Goal: Find specific page/section: Find specific page/section

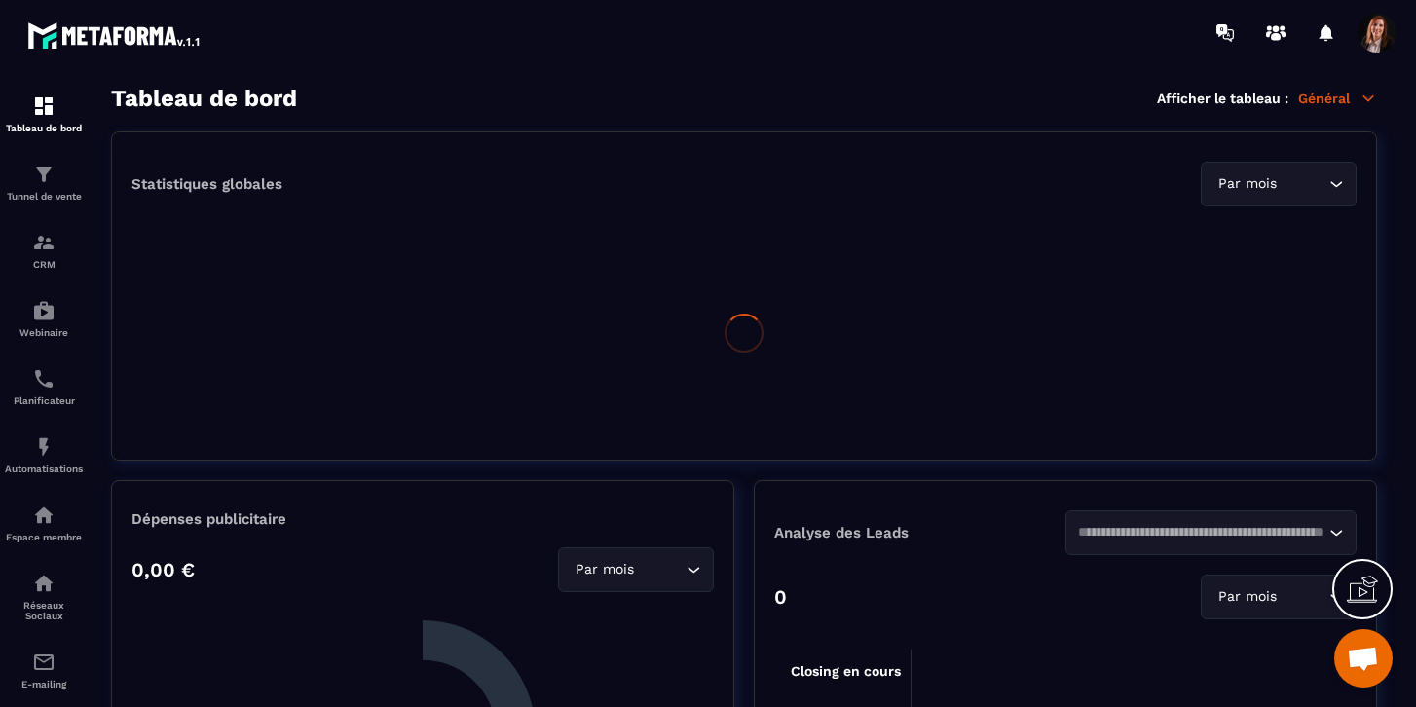
scroll to position [2535, 0]
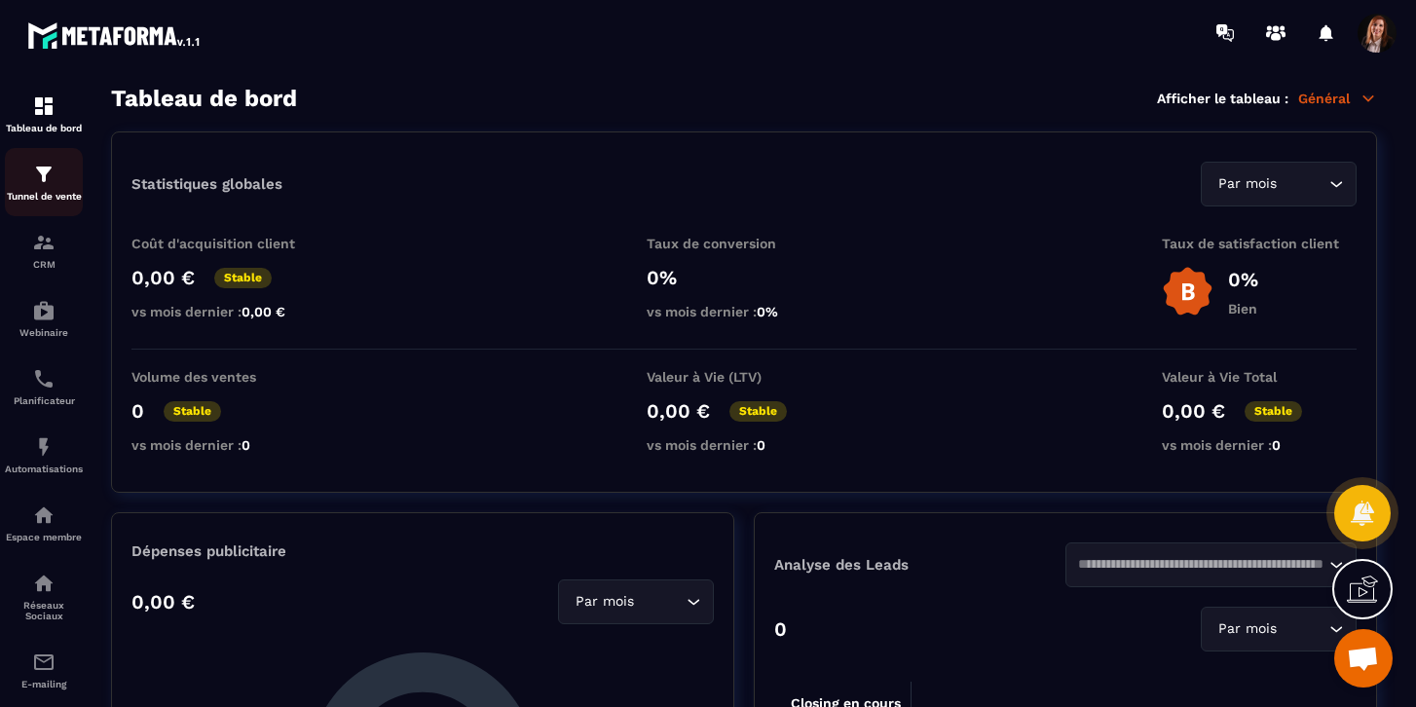
click at [39, 185] on img at bounding box center [43, 174] width 23 height 23
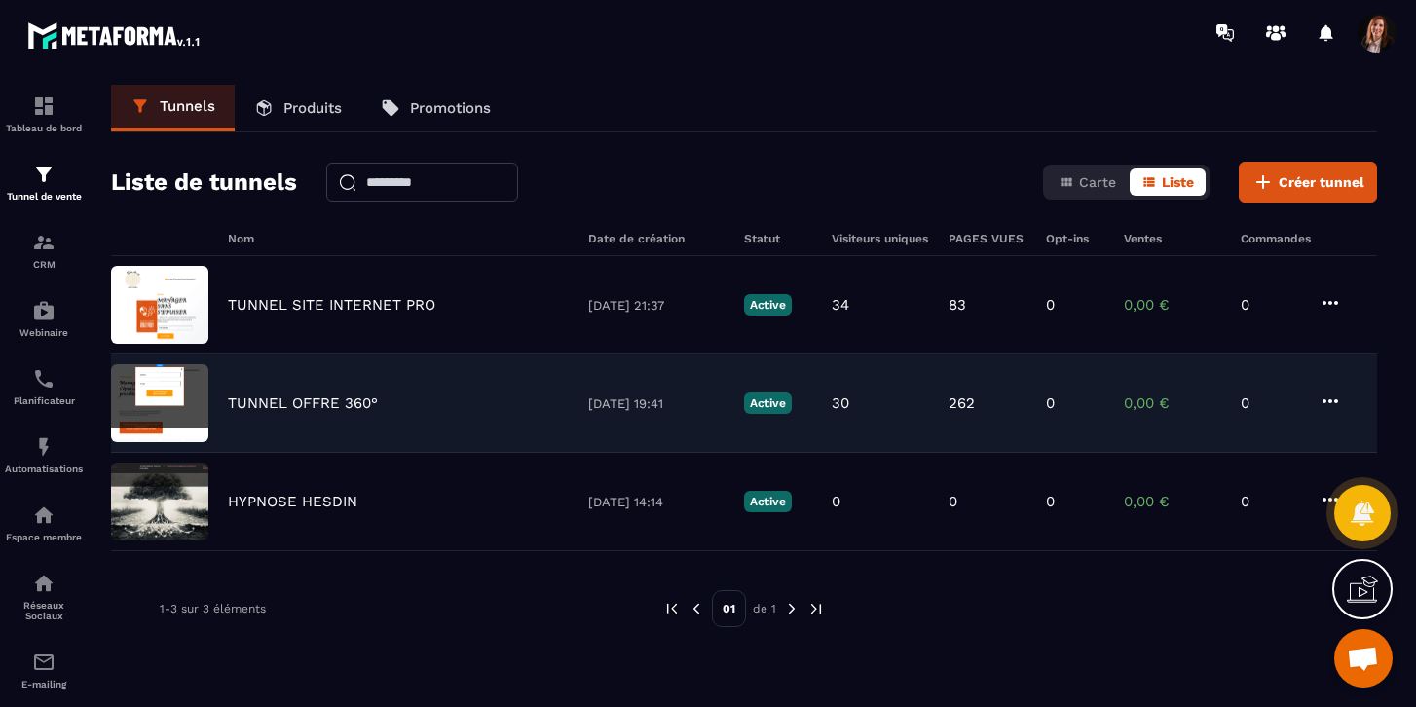
click at [321, 400] on p "TUNNEL OFFRE 360°" at bounding box center [303, 404] width 150 height 18
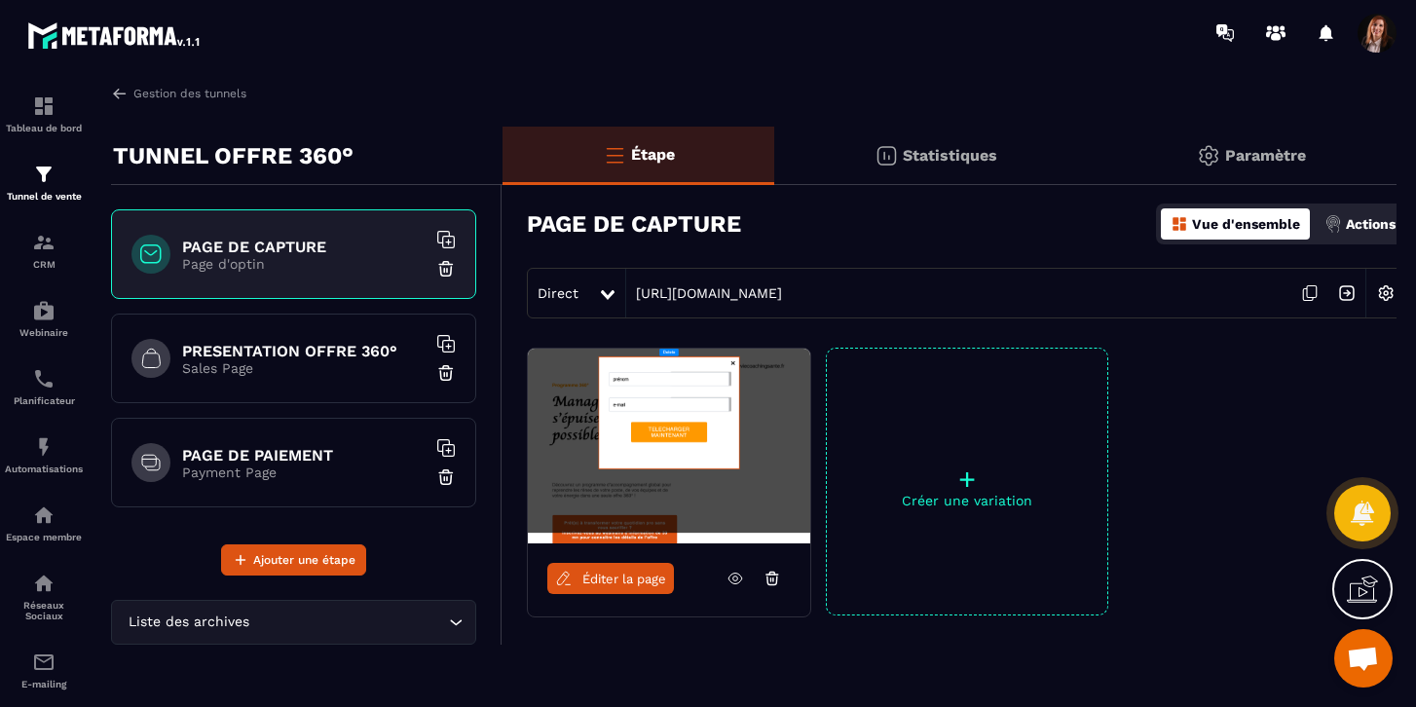
click at [616, 576] on span "Éditer la page" at bounding box center [625, 579] width 84 height 15
